Goal: Task Accomplishment & Management: Manage account settings

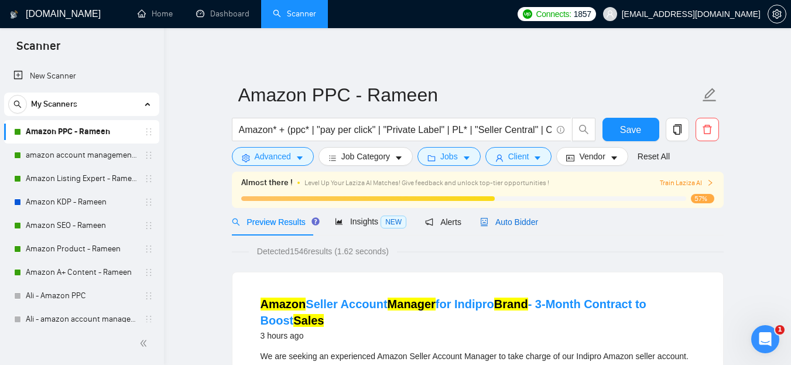
click at [521, 218] on span "Auto Bidder" at bounding box center [509, 221] width 58 height 9
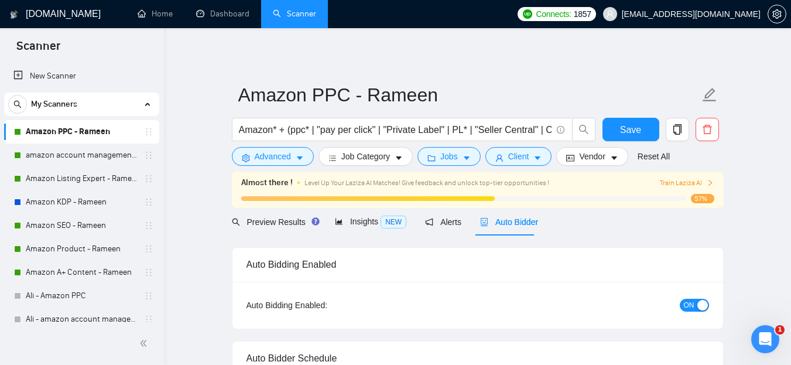
radio input "false"
radio input "true"
checkbox input "true"
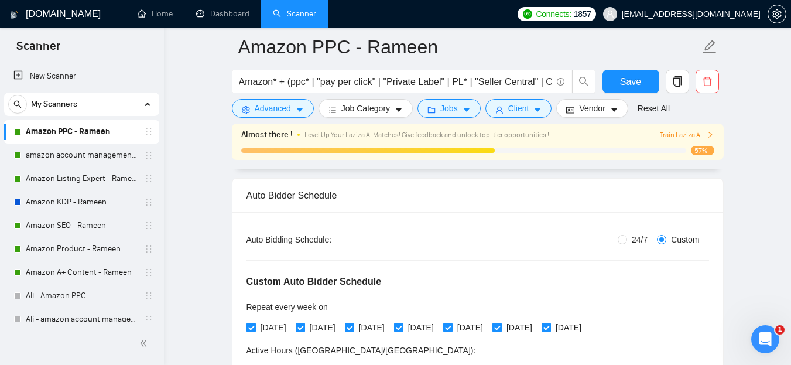
scroll to position [182, 0]
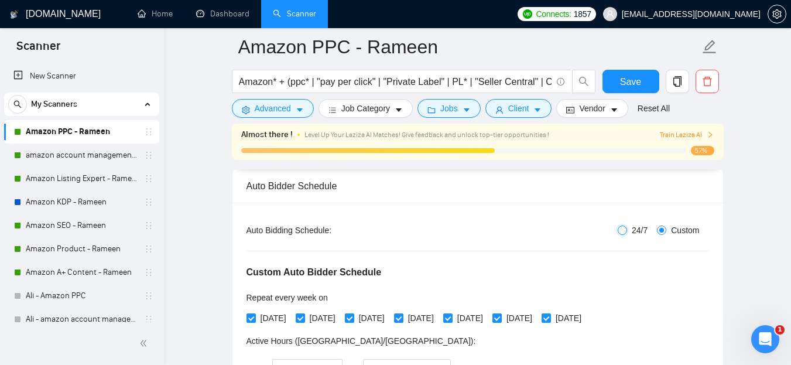
click at [625, 227] on input "24/7" at bounding box center [622, 229] width 9 height 9
radio input "true"
radio input "false"
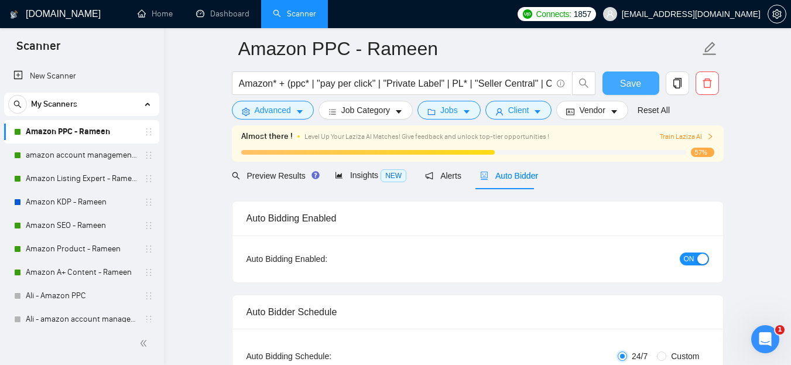
scroll to position [43, 0]
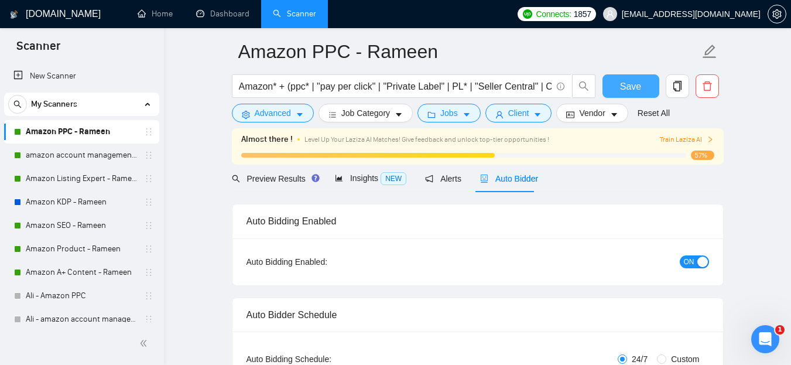
click at [641, 86] on button "Save" at bounding box center [631, 85] width 57 height 23
checkbox input "true"
click at [68, 155] on link "amazon account management - Rameen" at bounding box center [81, 154] width 111 height 23
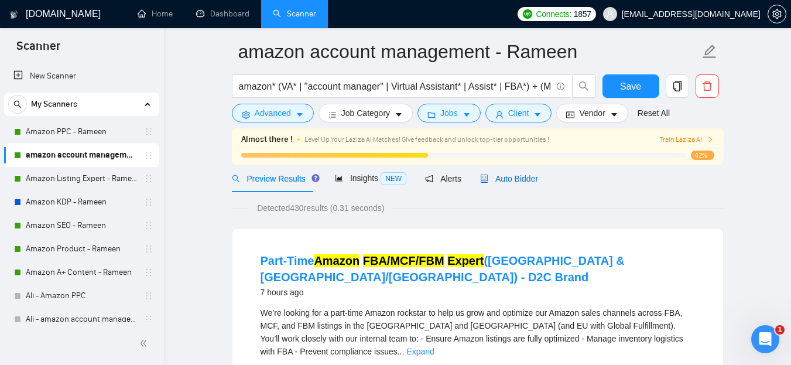
click at [519, 177] on span "Auto Bidder" at bounding box center [509, 178] width 58 height 9
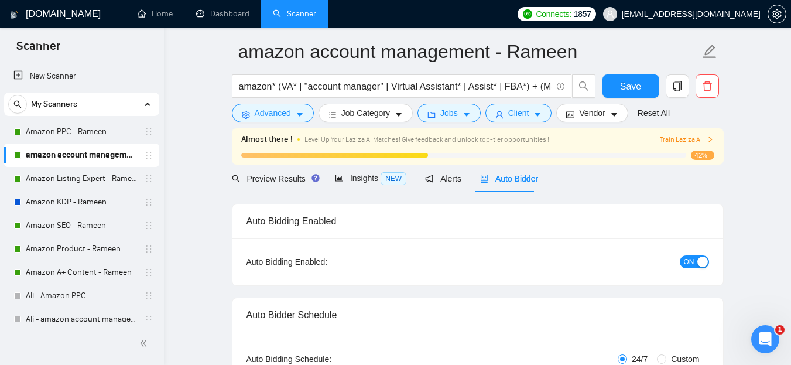
radio input "false"
radio input "true"
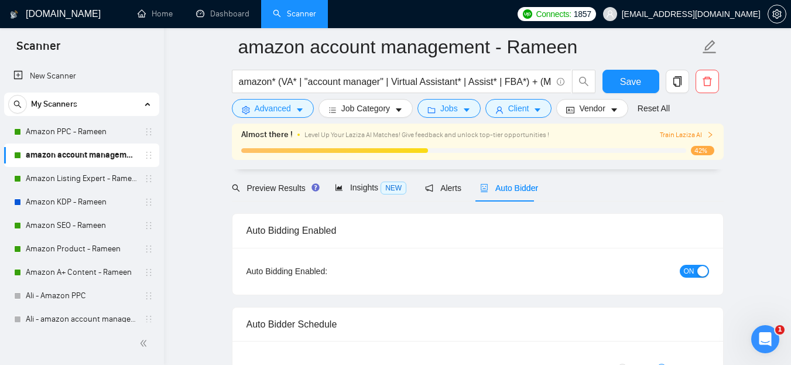
scroll to position [194, 0]
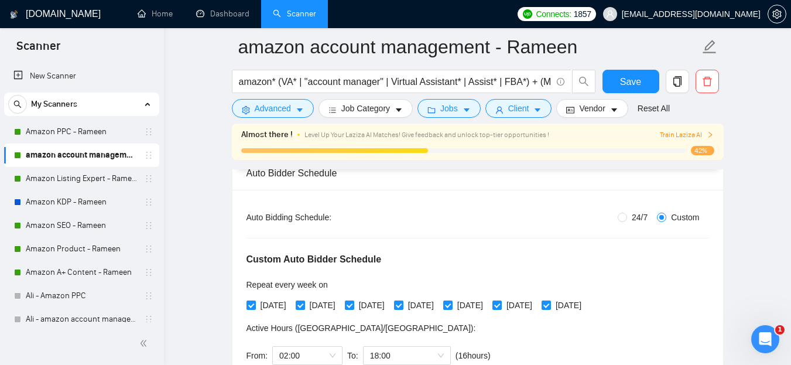
click at [628, 213] on span "24/7" at bounding box center [639, 217] width 25 height 13
click at [627, 213] on input "24/7" at bounding box center [622, 217] width 9 height 9
radio input "true"
radio input "false"
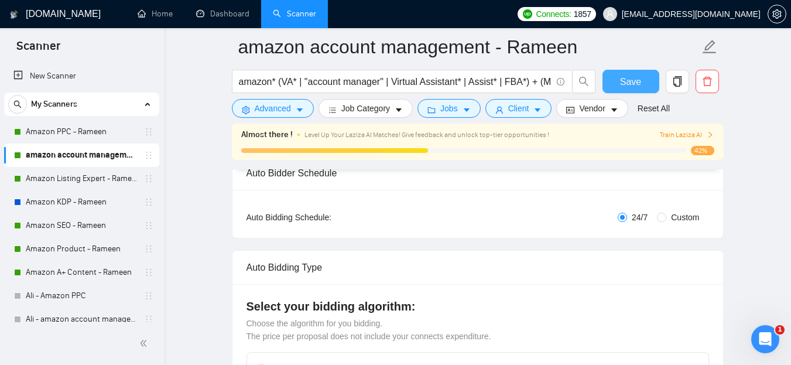
click at [636, 81] on span "Save" at bounding box center [630, 81] width 21 height 15
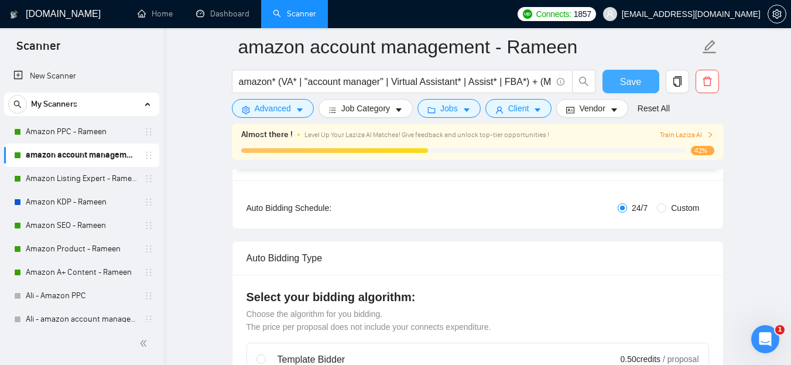
scroll to position [203, 0]
click at [634, 76] on span "Save" at bounding box center [630, 81] width 21 height 15
click at [102, 177] on link "Amazon Listing Expert - Rameen" at bounding box center [81, 178] width 111 height 23
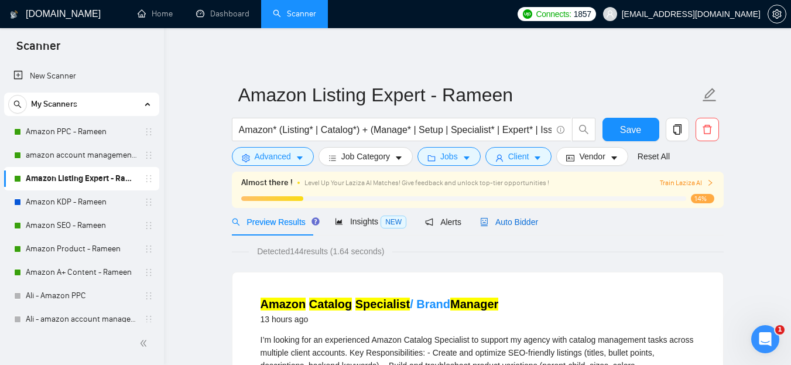
click at [524, 218] on span "Auto Bidder" at bounding box center [509, 221] width 58 height 9
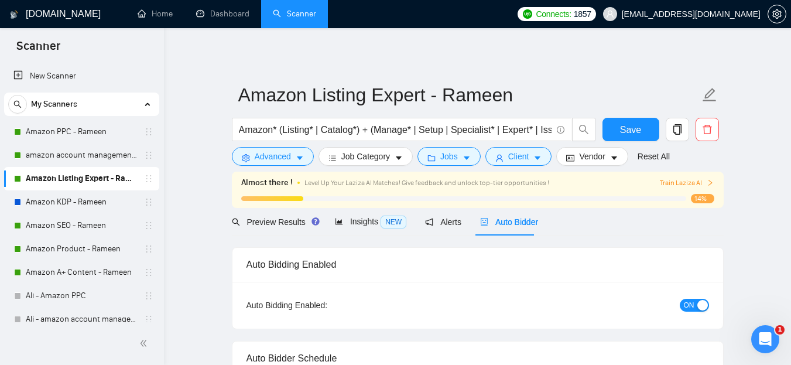
radio input "false"
radio input "true"
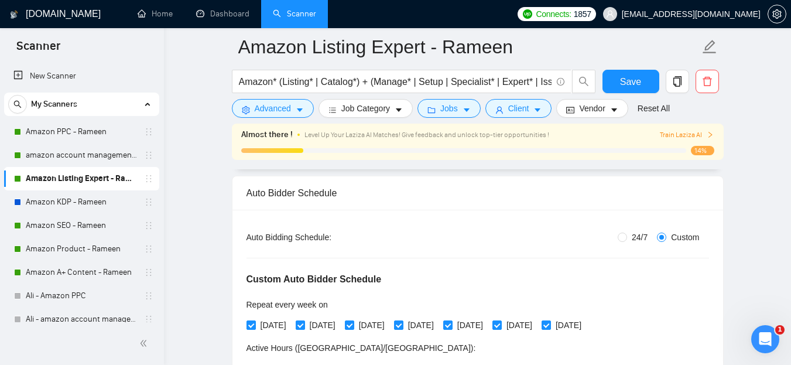
scroll to position [180, 0]
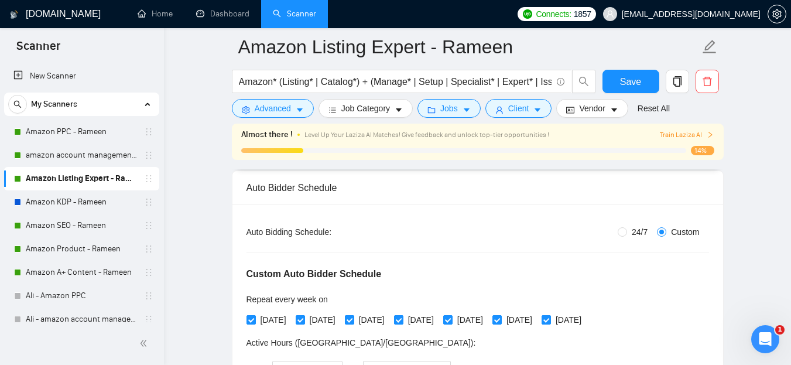
click at [630, 231] on span "24/7" at bounding box center [639, 231] width 25 height 13
click at [627, 231] on input "24/7" at bounding box center [622, 231] width 9 height 9
radio input "true"
radio input "false"
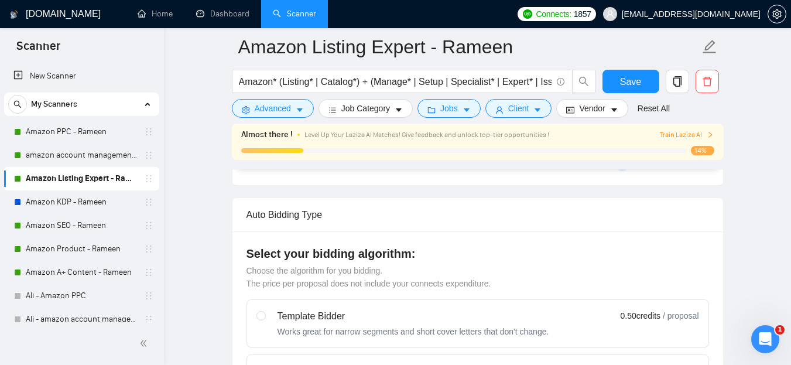
scroll to position [248, 0]
click at [636, 84] on span "Save" at bounding box center [630, 81] width 21 height 15
click at [88, 223] on link "Amazon SEO - Rameen" at bounding box center [81, 225] width 111 height 23
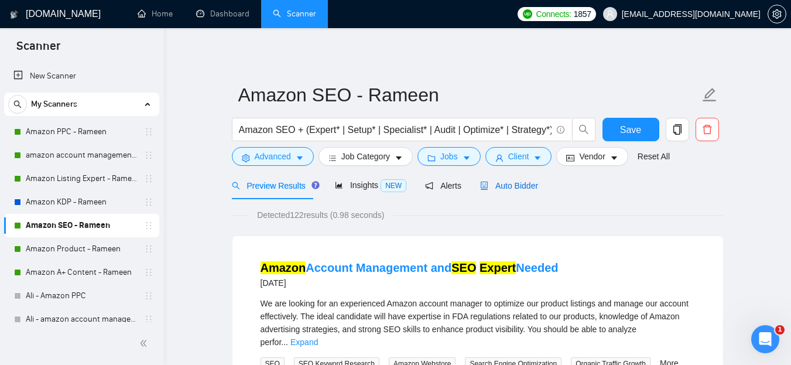
click at [513, 183] on span "Auto Bidder" at bounding box center [509, 185] width 58 height 9
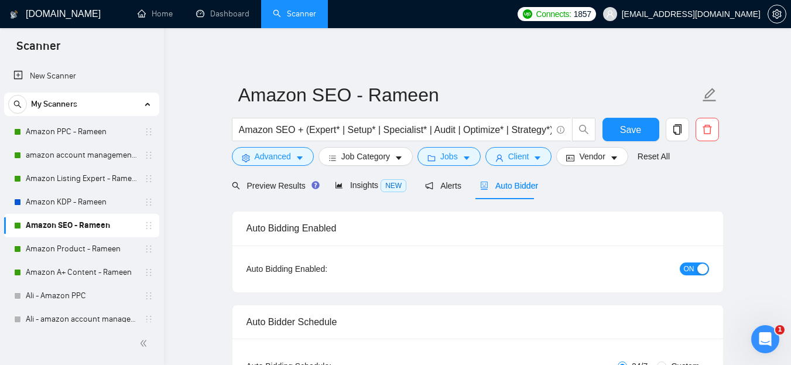
radio input "false"
radio input "true"
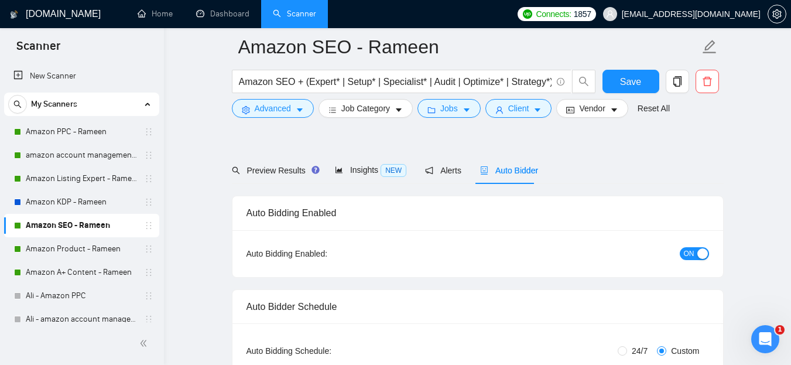
scroll to position [168, 0]
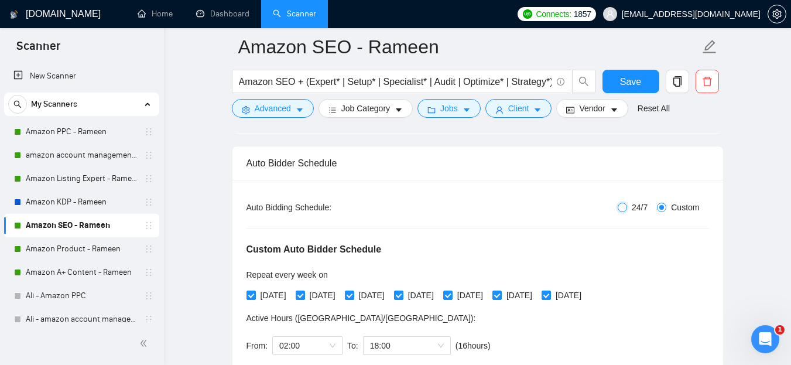
click at [625, 206] on input "24/7" at bounding box center [622, 207] width 9 height 9
radio input "true"
radio input "false"
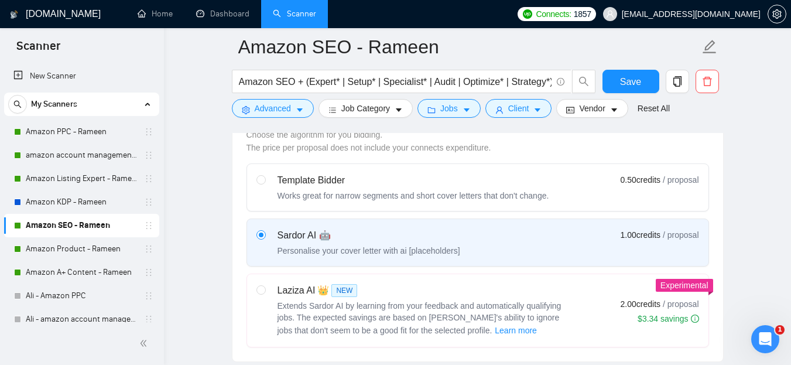
scroll to position [358, 0]
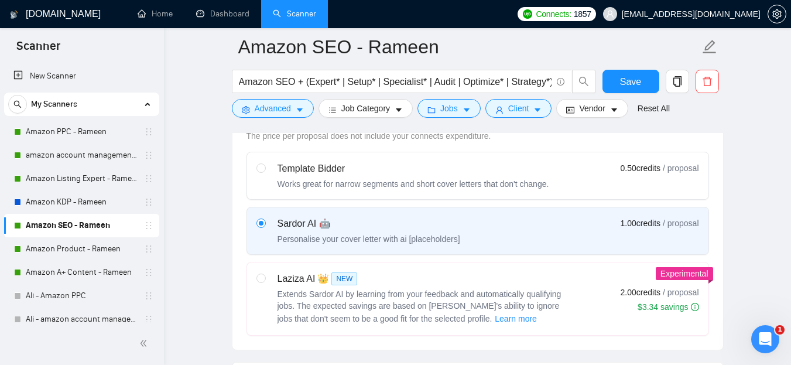
click at [266, 276] on div "Laziza AI 👑 NEW Extends Sardor AI by learning from your feedback and automatica…" at bounding box center [413, 299] width 314 height 54
click at [265, 276] on input "radio" at bounding box center [260, 277] width 8 height 8
radio input "true"
radio input "false"
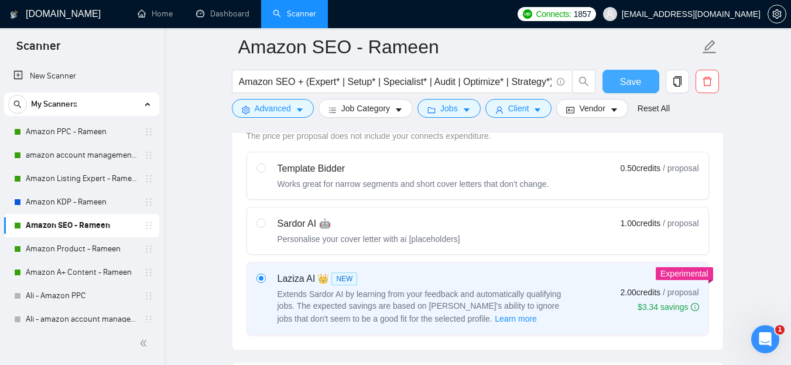
click at [634, 75] on span "Save" at bounding box center [630, 81] width 21 height 15
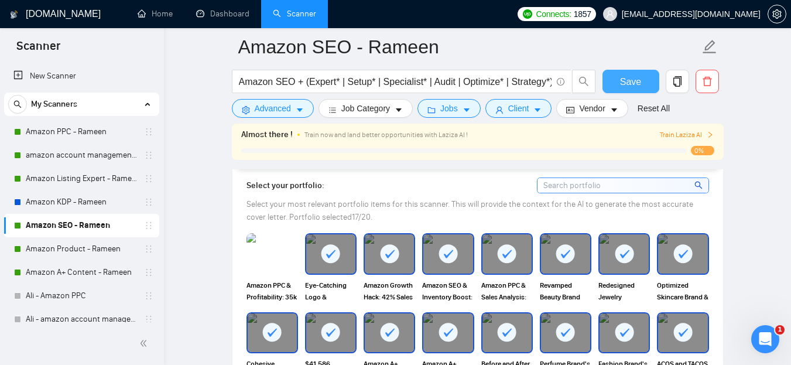
scroll to position [1052, 0]
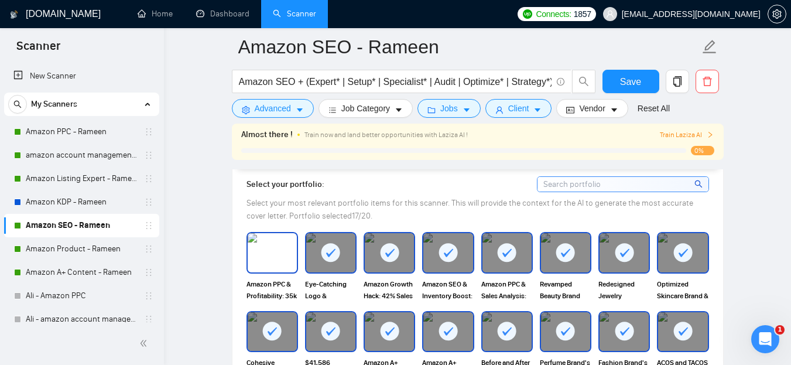
click at [290, 249] on img at bounding box center [272, 252] width 49 height 39
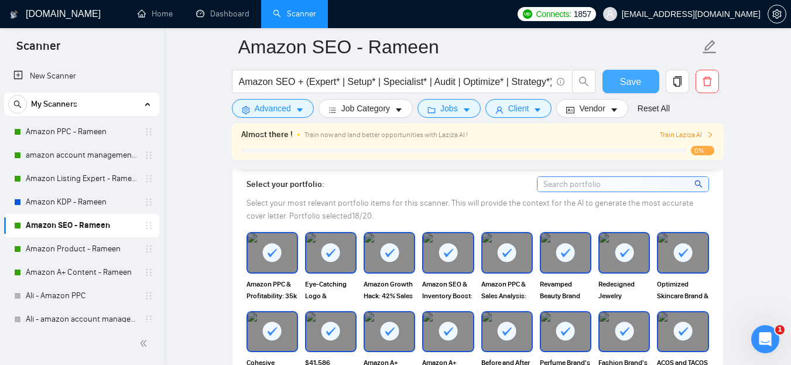
click at [639, 74] on span "Save" at bounding box center [630, 81] width 21 height 15
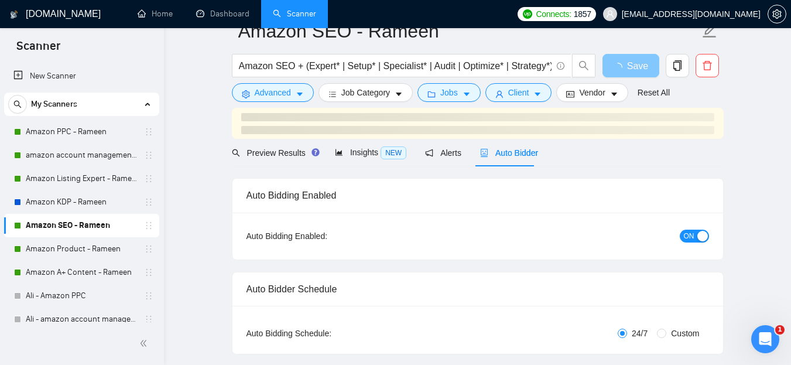
scroll to position [43, 0]
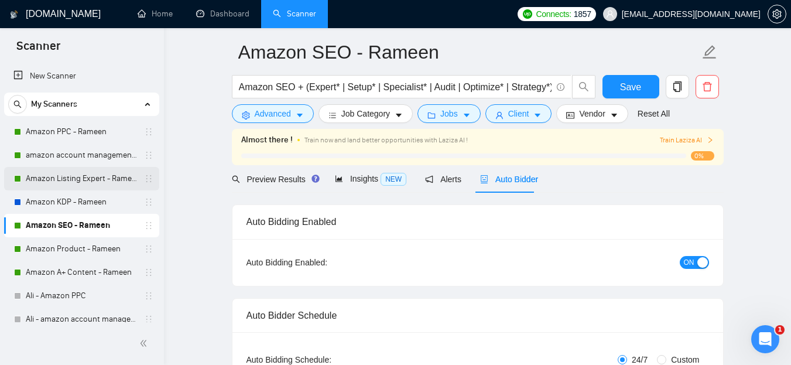
click at [61, 177] on link "Amazon Listing Expert - Rameen" at bounding box center [81, 178] width 111 height 23
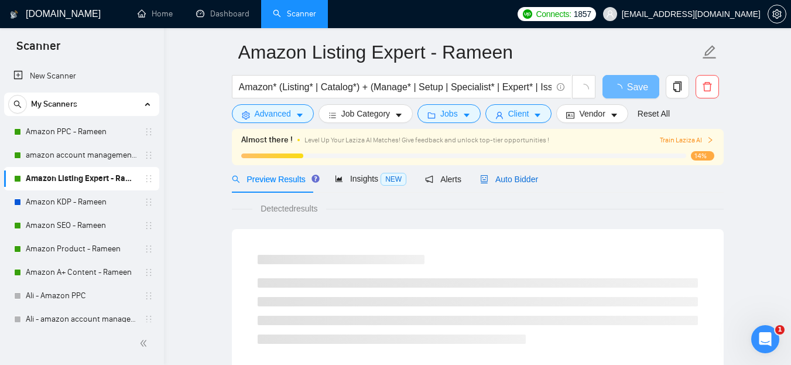
click at [504, 183] on span "Auto Bidder" at bounding box center [509, 178] width 58 height 9
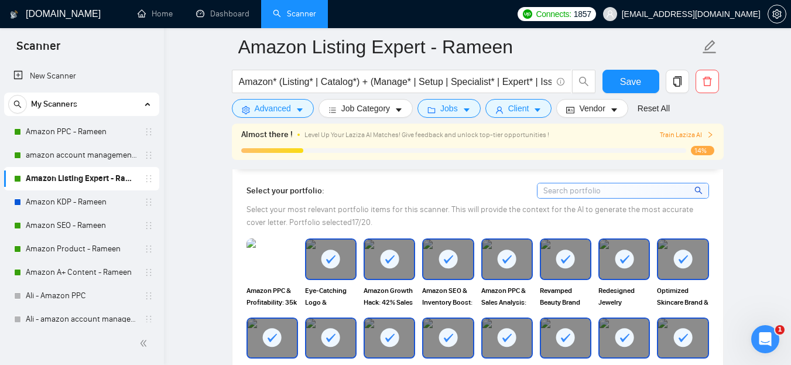
scroll to position [1051, 0]
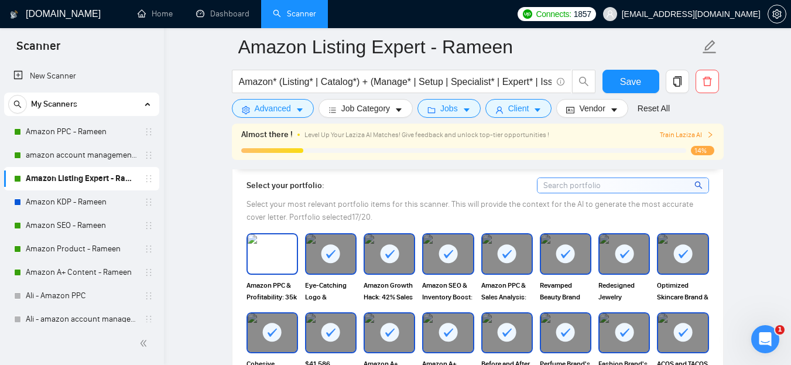
click at [278, 258] on img at bounding box center [272, 253] width 49 height 39
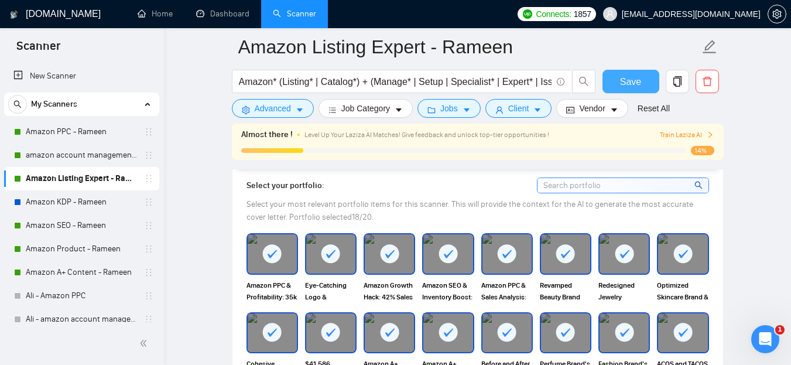
click at [629, 78] on span "Save" at bounding box center [630, 81] width 21 height 15
click at [91, 154] on link "amazon account management - Rameen" at bounding box center [81, 154] width 111 height 23
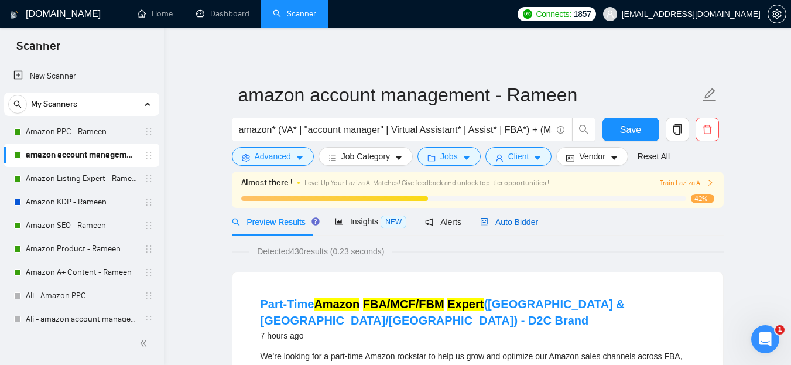
click at [507, 217] on span "Auto Bidder" at bounding box center [509, 221] width 58 height 9
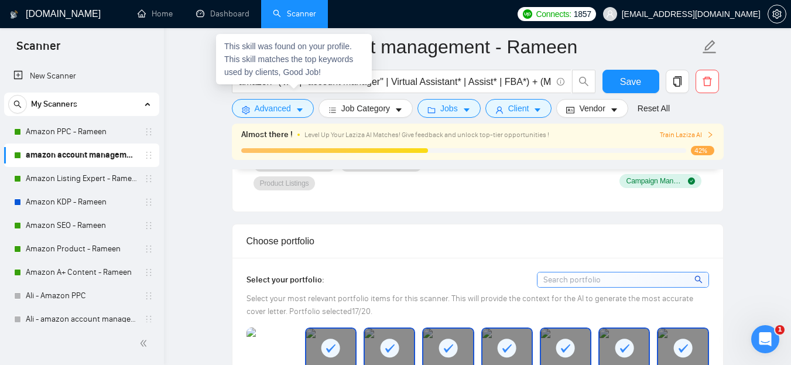
scroll to position [1012, 0]
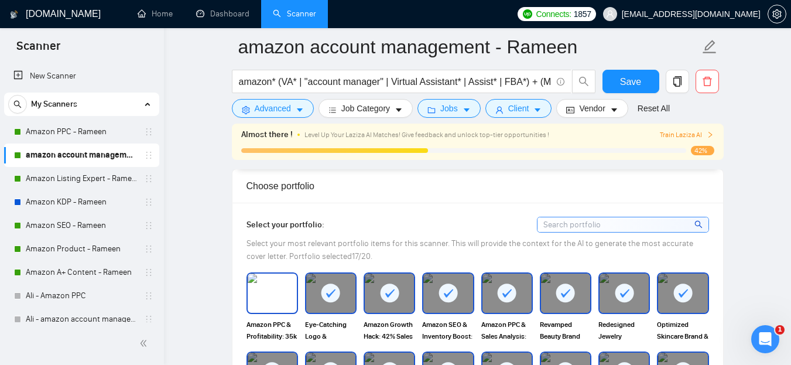
click at [275, 308] on img at bounding box center [272, 292] width 49 height 39
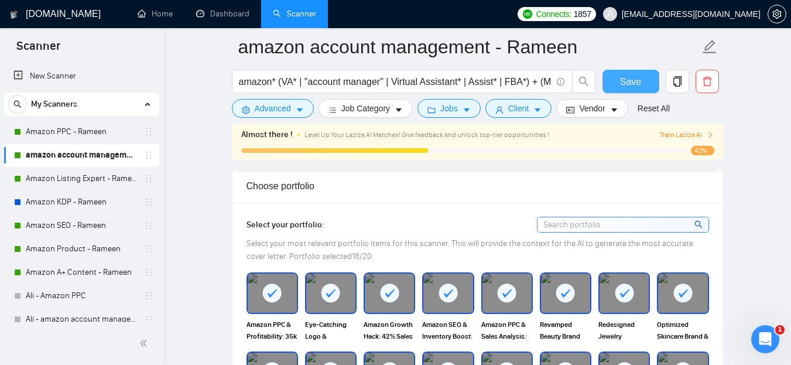
click at [627, 85] on span "Save" at bounding box center [630, 81] width 21 height 15
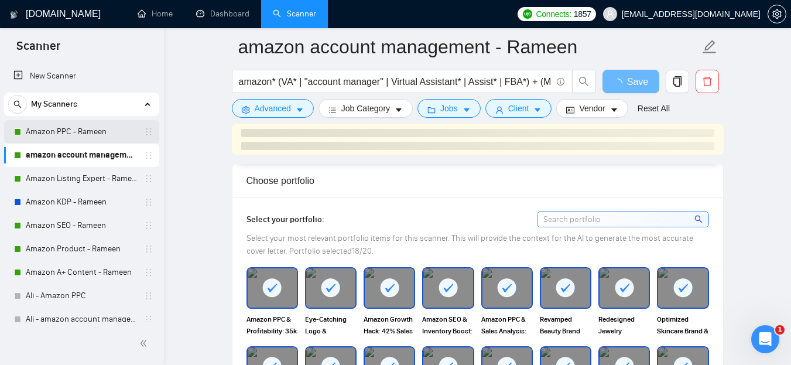
click at [93, 127] on link "Amazon PPC - Rameen" at bounding box center [81, 131] width 111 height 23
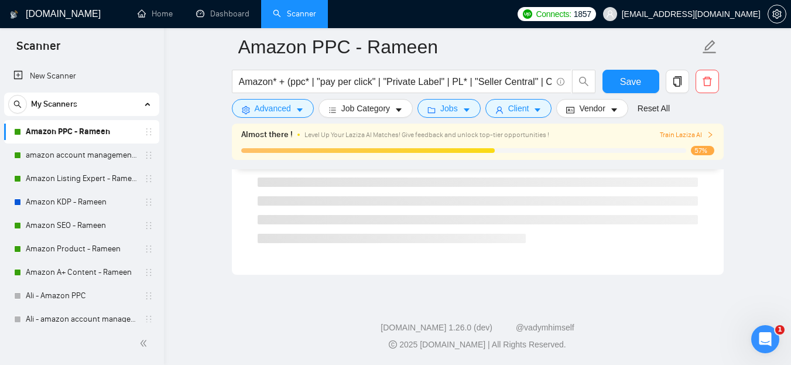
scroll to position [62, 0]
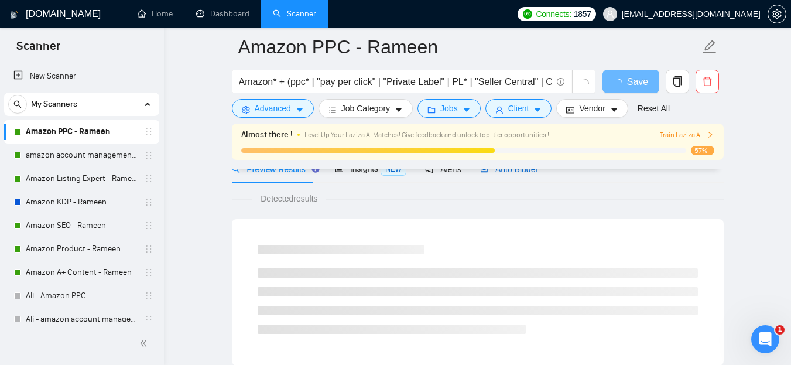
click at [502, 174] on span "Auto Bidder" at bounding box center [509, 169] width 58 height 9
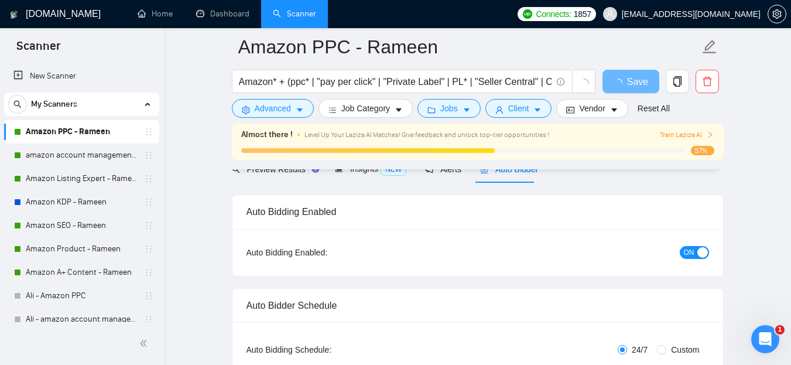
checkbox input "true"
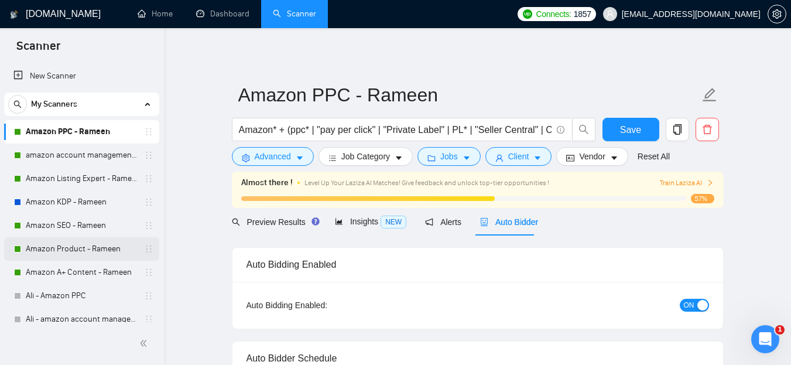
click at [83, 243] on link "Amazon Product - Rameen" at bounding box center [81, 248] width 111 height 23
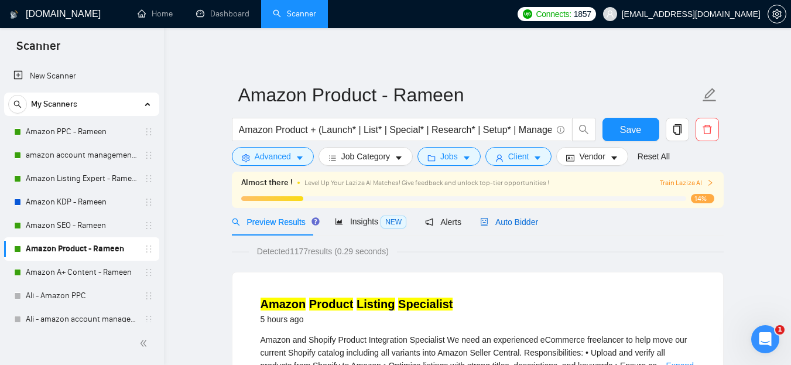
click at [514, 222] on span "Auto Bidder" at bounding box center [509, 221] width 58 height 9
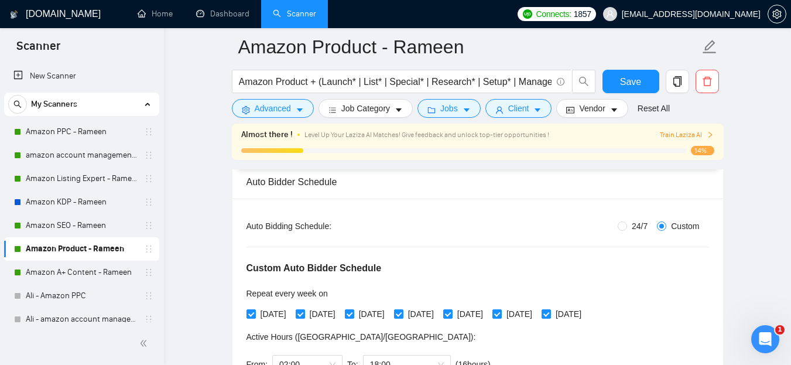
scroll to position [241, 0]
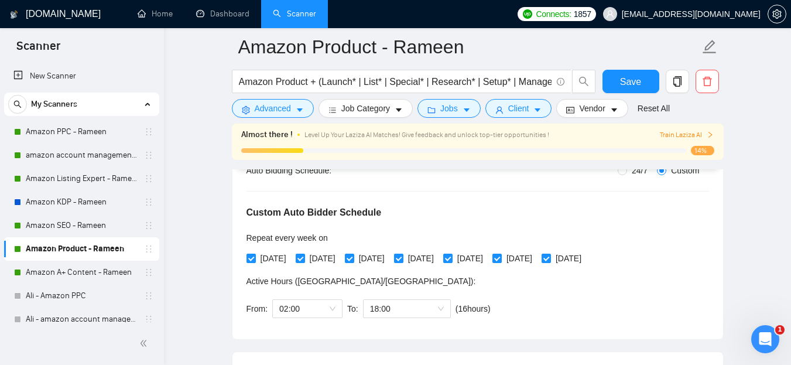
click at [631, 175] on span "24/7" at bounding box center [639, 170] width 25 height 13
click at [627, 175] on input "24/7" at bounding box center [622, 170] width 9 height 9
radio input "true"
radio input "false"
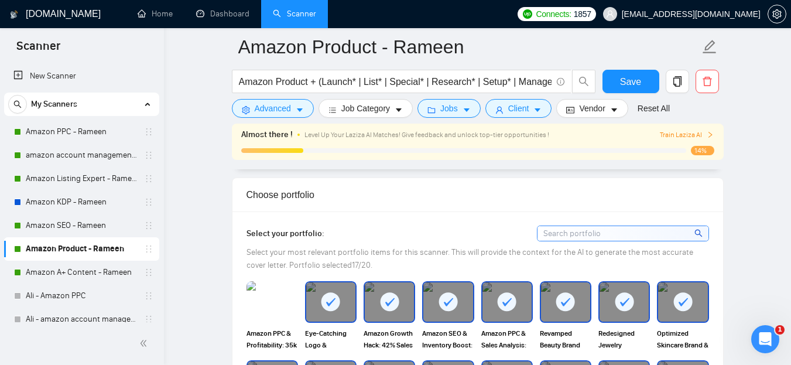
scroll to position [1050, 0]
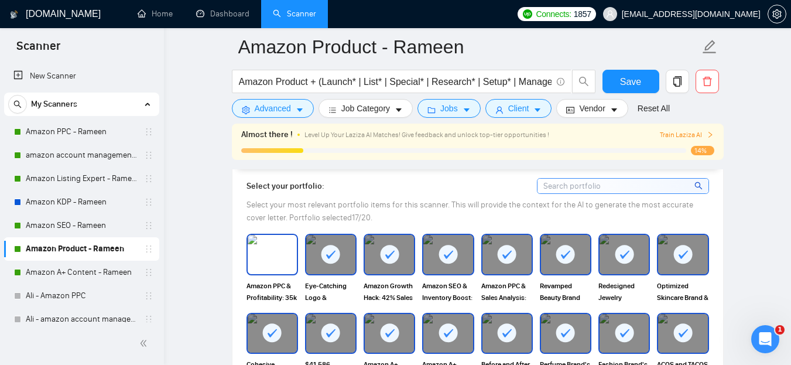
click at [263, 253] on img at bounding box center [272, 254] width 49 height 39
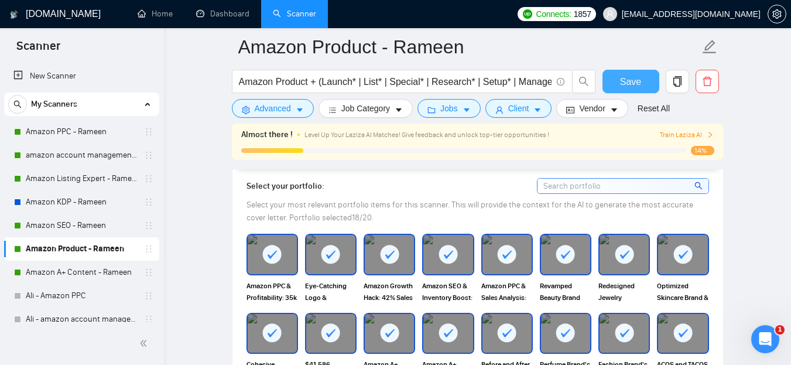
click at [639, 78] on span "Save" at bounding box center [630, 81] width 21 height 15
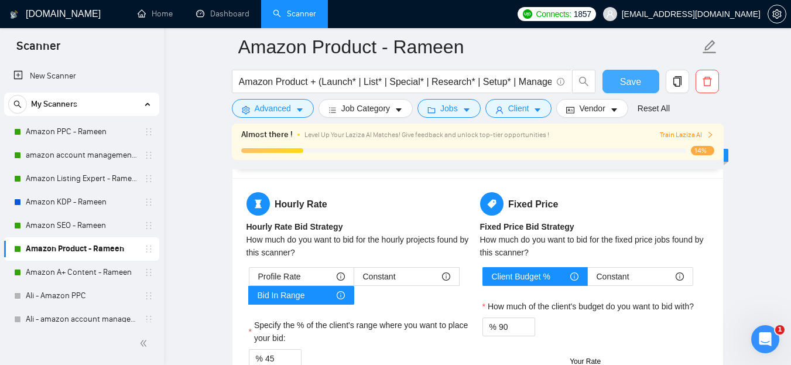
scroll to position [1907, 0]
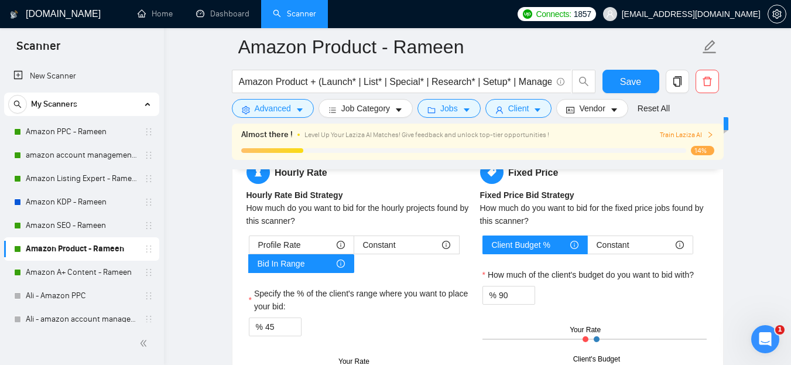
click at [81, 26] on div "[DOMAIN_NAME]" at bounding box center [57, 14] width 97 height 28
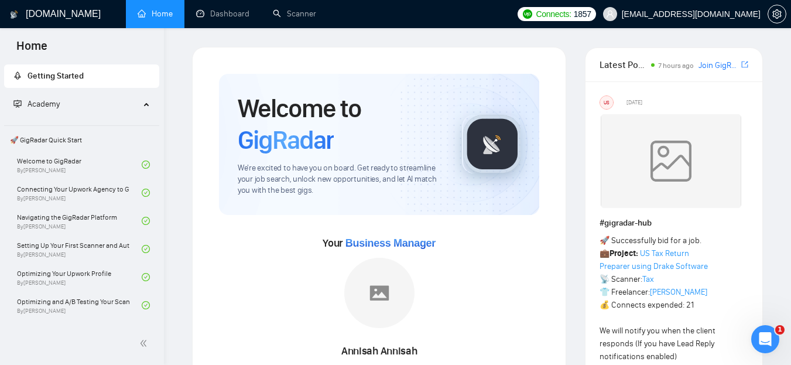
click at [114, 100] on span "Academy" at bounding box center [76, 104] width 126 height 23
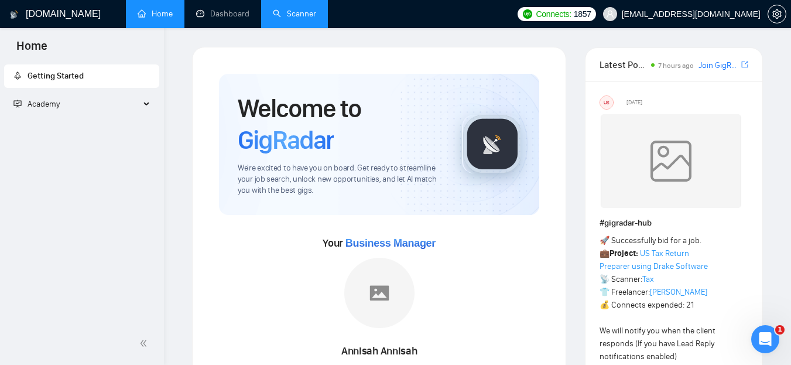
click at [291, 19] on link "Scanner" at bounding box center [294, 14] width 43 height 10
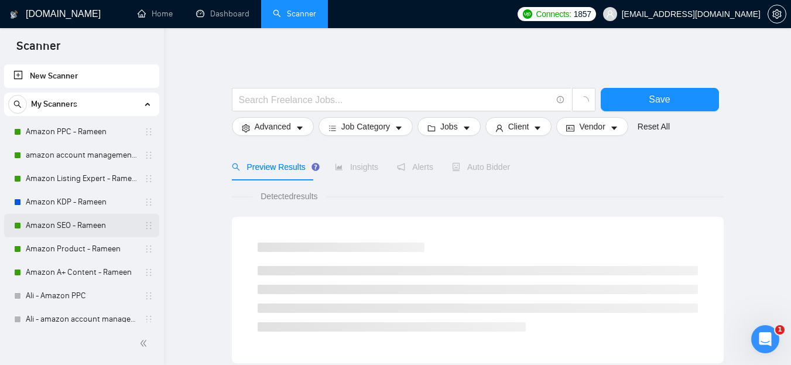
click at [83, 220] on link "Amazon SEO - Rameen" at bounding box center [81, 225] width 111 height 23
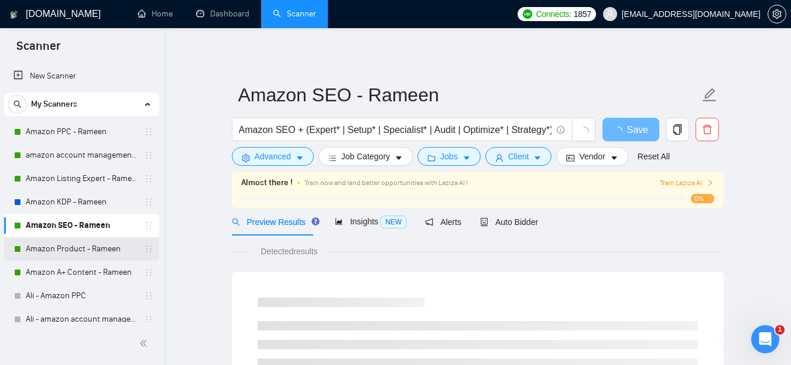
click at [95, 243] on link "Amazon Product - Rameen" at bounding box center [81, 248] width 111 height 23
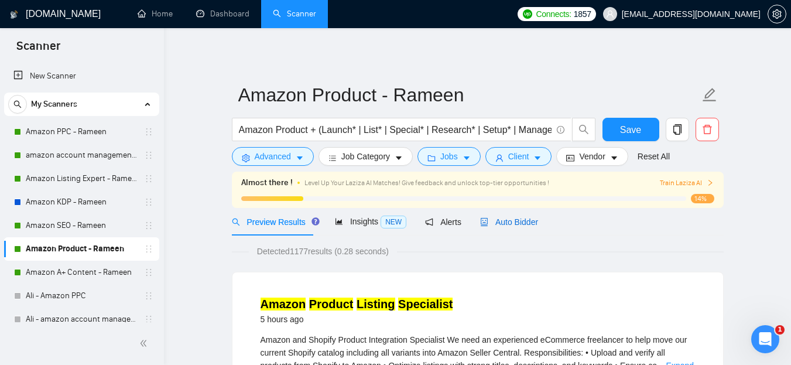
click at [516, 225] on span "Auto Bidder" at bounding box center [509, 221] width 58 height 9
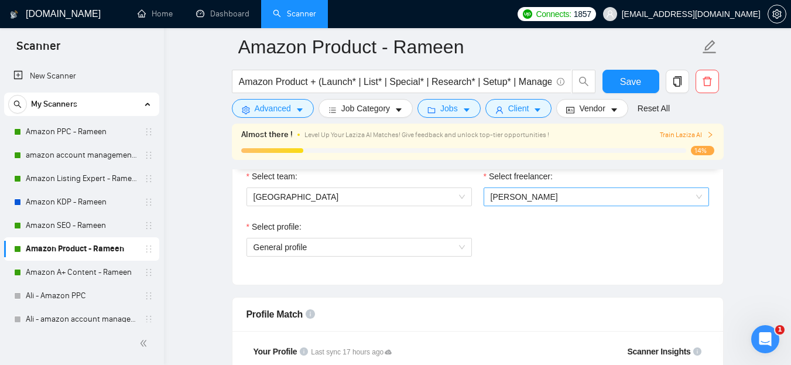
scroll to position [625, 0]
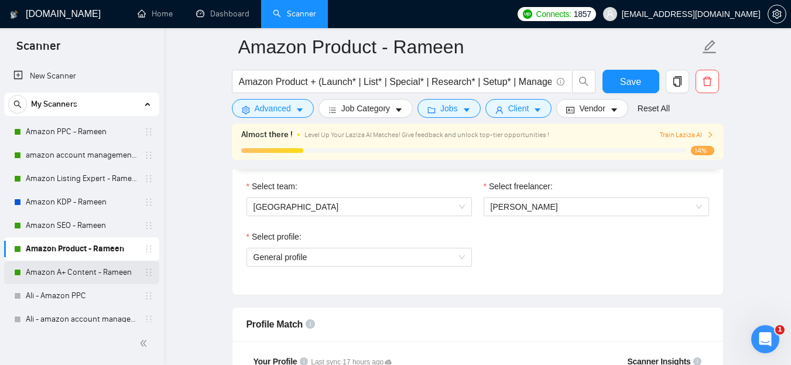
click at [70, 267] on link "Amazon A+ Content - Rameen" at bounding box center [81, 272] width 111 height 23
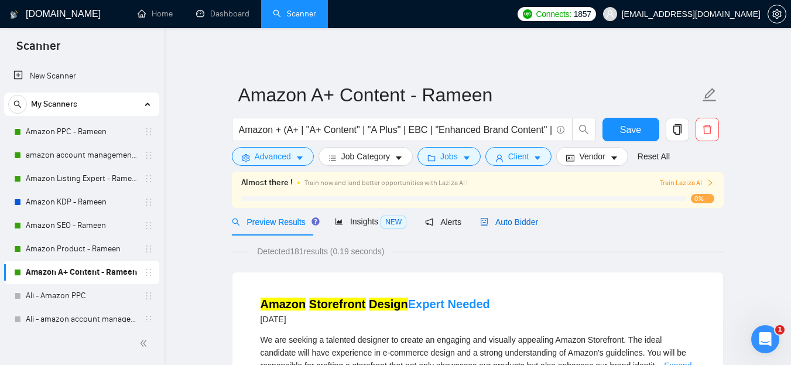
click at [523, 218] on span "Auto Bidder" at bounding box center [509, 221] width 58 height 9
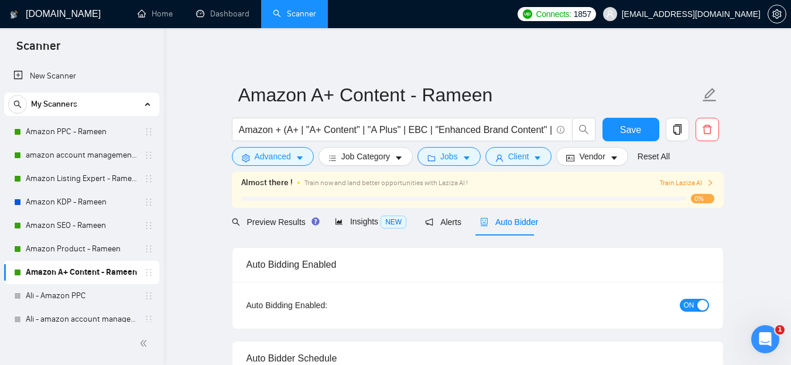
radio input "false"
radio input "true"
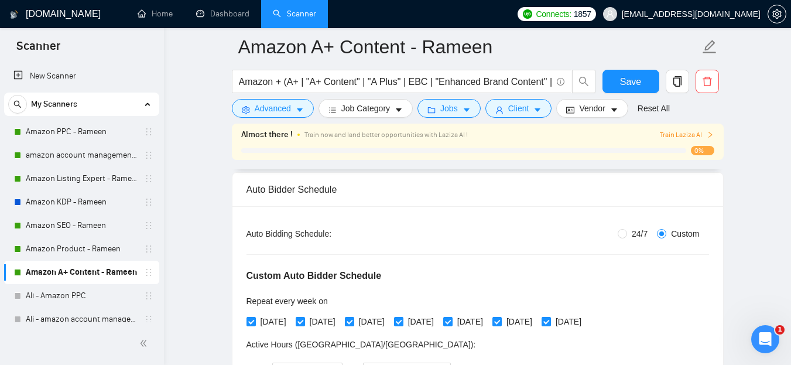
scroll to position [198, 0]
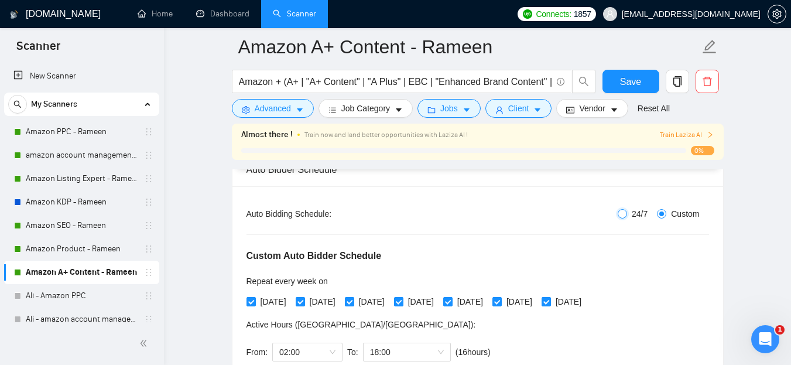
click at [623, 210] on input "24/7" at bounding box center [622, 213] width 9 height 9
radio input "true"
radio input "false"
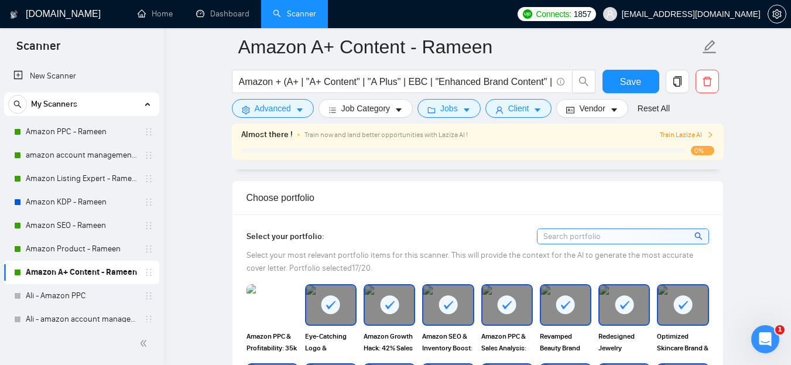
scroll to position [1021, 0]
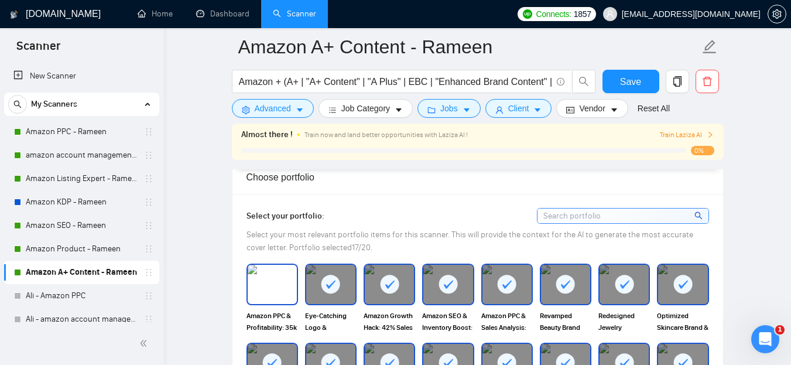
click at [275, 275] on img at bounding box center [272, 284] width 49 height 39
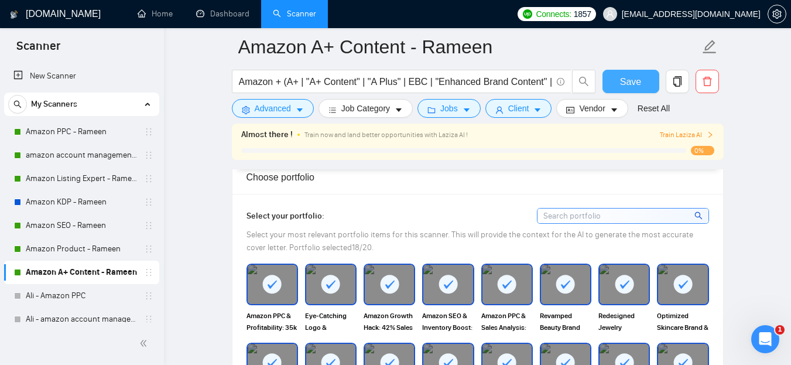
click at [646, 73] on button "Save" at bounding box center [631, 81] width 57 height 23
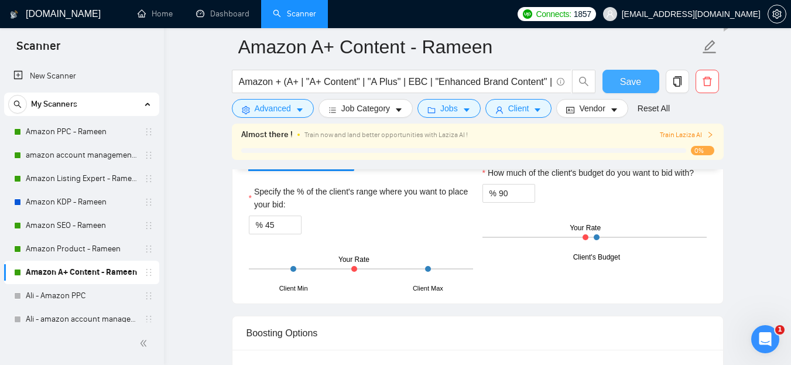
scroll to position [2009, 0]
